Goal: Transaction & Acquisition: Obtain resource

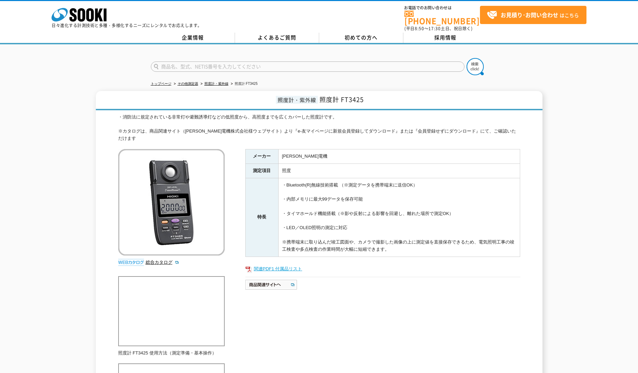
click at [251, 264] on link "関連PDF1 付属品リスト" at bounding box center [382, 268] width 275 height 9
click at [520, 12] on strong "お見積り･お問い合わせ" at bounding box center [529, 15] width 58 height 8
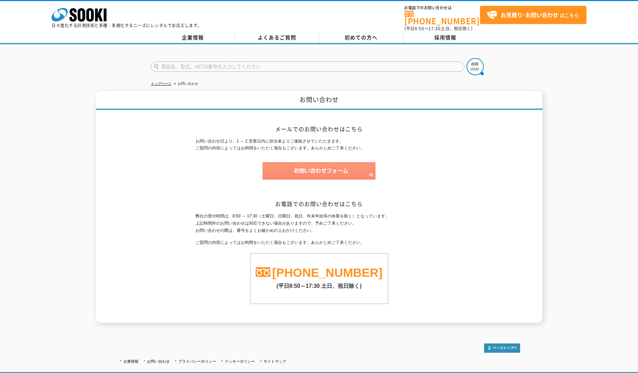
click at [324, 168] on img at bounding box center [318, 171] width 113 height 18
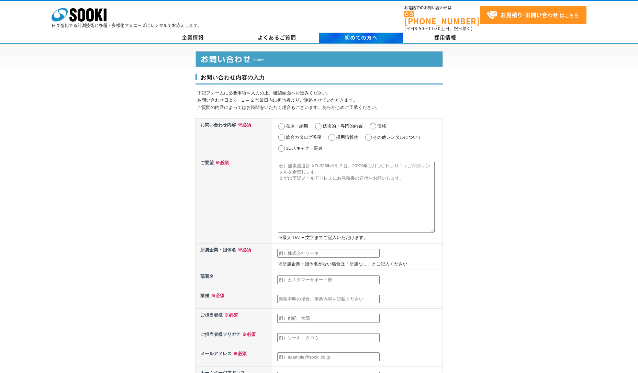
click at [342, 38] on link "初めての方へ" at bounding box center [361, 38] width 84 height 10
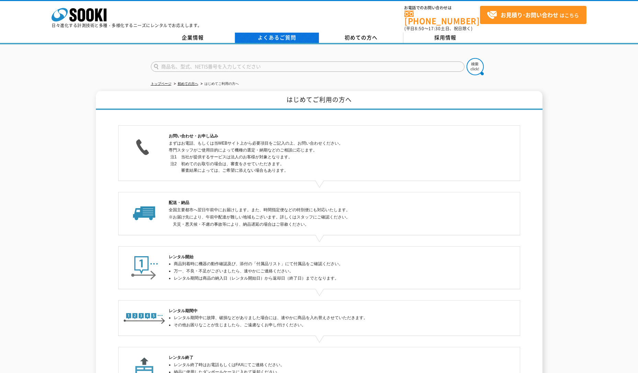
click at [281, 35] on link "よくあるご質問" at bounding box center [277, 38] width 84 height 10
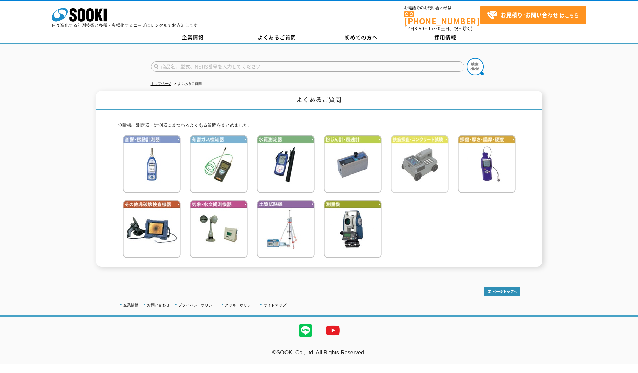
click at [408, 171] on img at bounding box center [419, 164] width 58 height 58
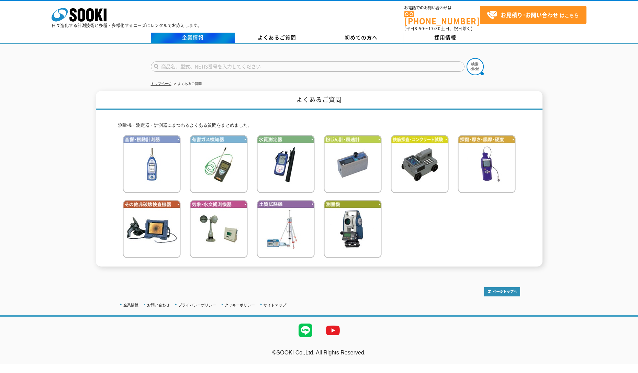
click at [187, 35] on link "企業情報" at bounding box center [193, 38] width 84 height 10
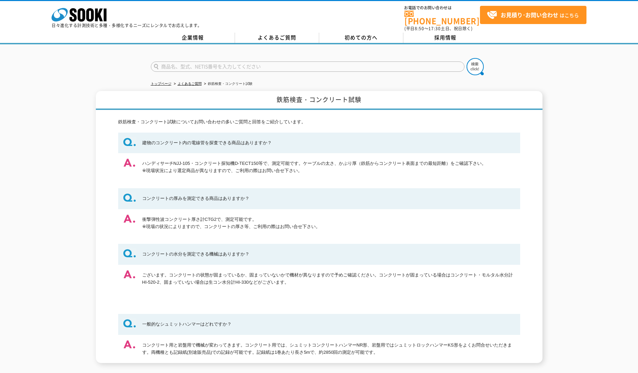
scroll to position [56, 0]
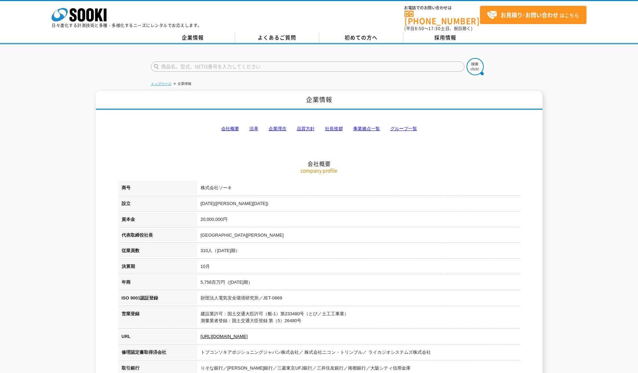
click at [165, 82] on link "トップページ" at bounding box center [161, 84] width 21 height 4
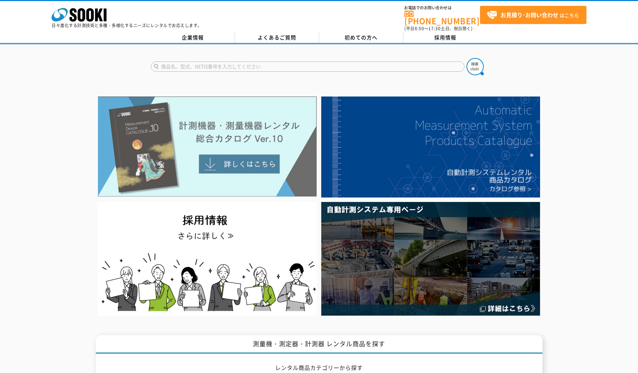
click at [260, 156] on img at bounding box center [207, 146] width 219 height 100
